Goal: Transaction & Acquisition: Purchase product/service

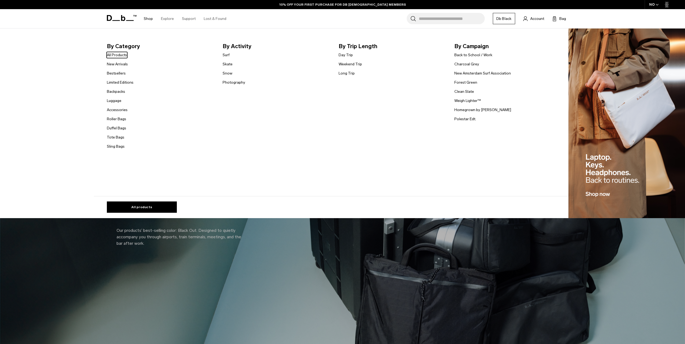
click at [147, 14] on link "Shop" at bounding box center [148, 18] width 9 height 19
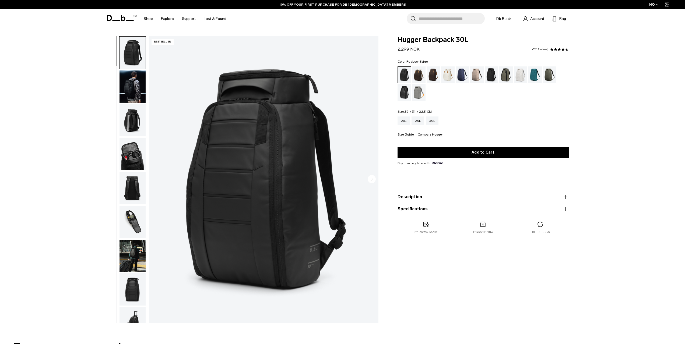
click at [475, 79] on div "Fogbow Beige" at bounding box center [477, 74] width 14 height 17
